Goal: Complete application form

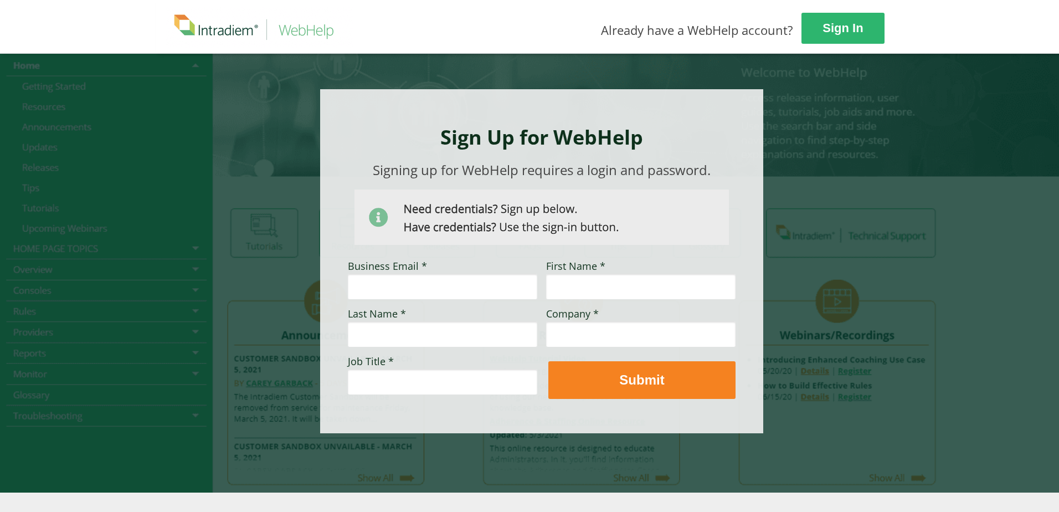
click at [377, 290] on input "Business Email *" at bounding box center [442, 286] width 189 height 25
click at [476, 287] on input "[EMAIL_ADDRESS]" at bounding box center [442, 286] width 189 height 25
type input "[EMAIL_ADDRESS][DOMAIN_NAME]"
click at [613, 280] on input "First Name *" at bounding box center [640, 286] width 189 height 25
type input "[PERSON_NAME]"
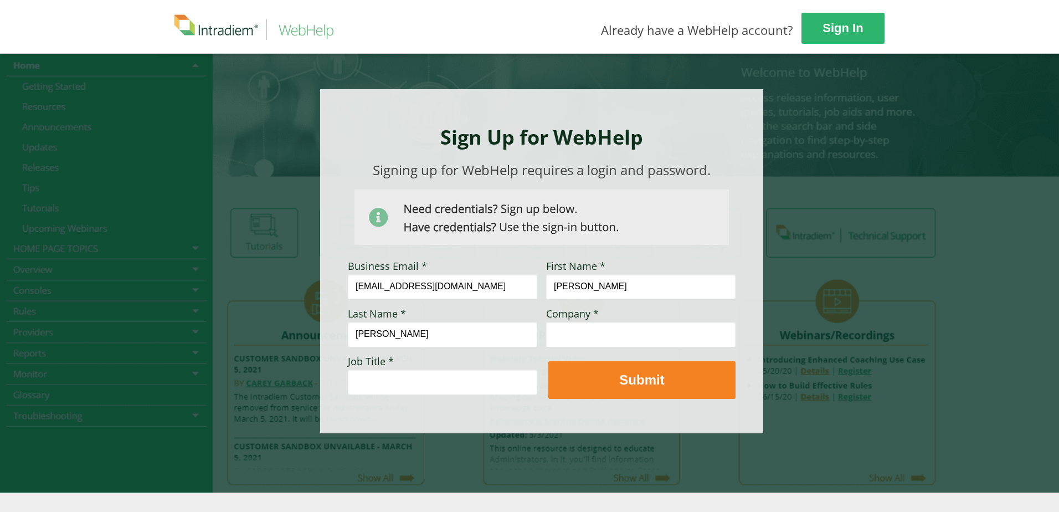
type input "[PERSON_NAME]"
type input "Optum"
paste input "Supervisor Med Clin Ops"
type input "Supervisor Med Clin Ops"
